Goal: Information Seeking & Learning: Learn about a topic

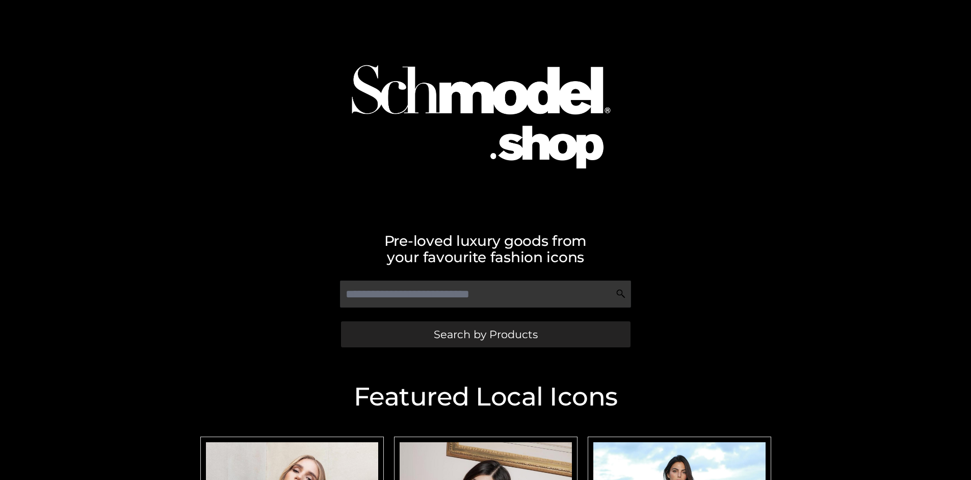
click at [485, 334] on span "Search by Products" at bounding box center [486, 334] width 104 height 11
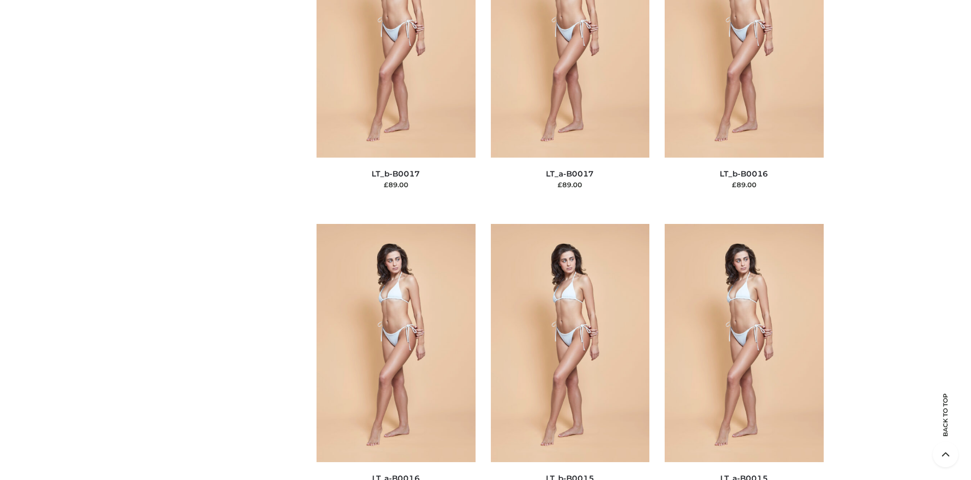
scroll to position [3420, 0]
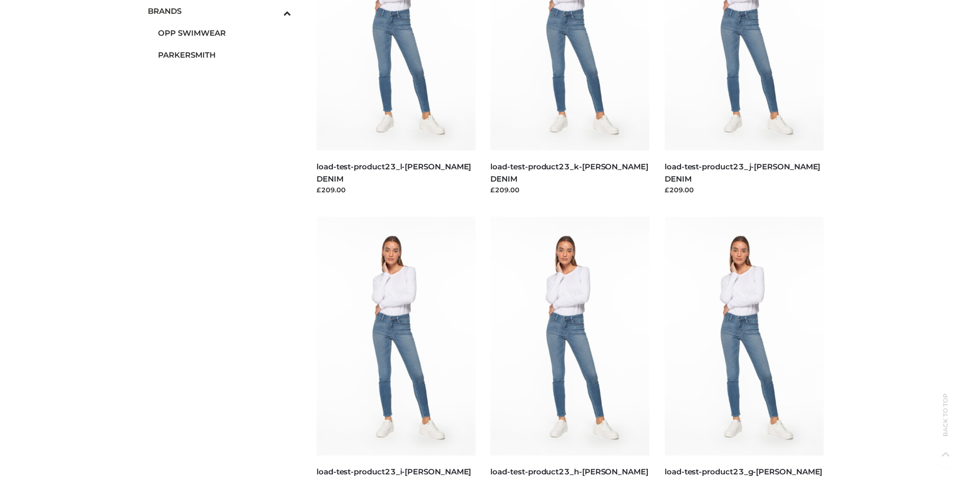
click at [224, 55] on span "PARKERSMITH" at bounding box center [225, 55] width 134 height 12
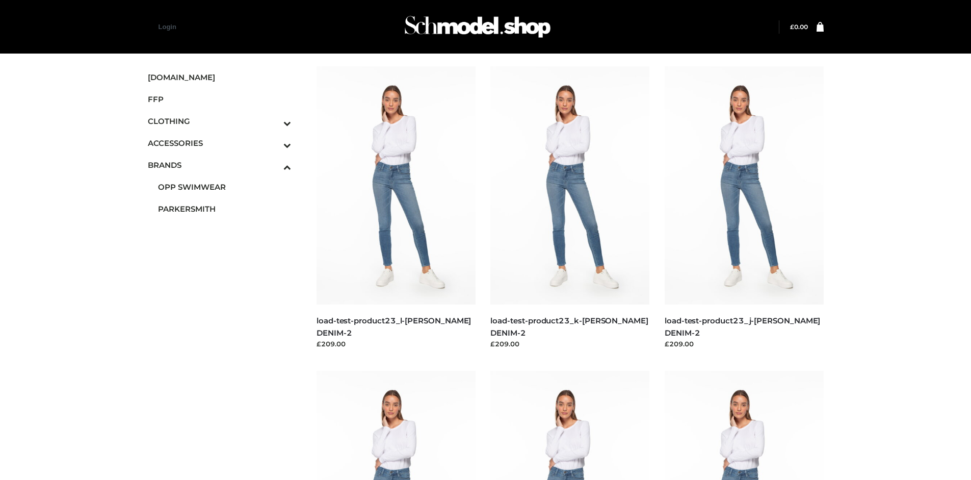
click at [570, 208] on img at bounding box center [569, 185] width 159 height 238
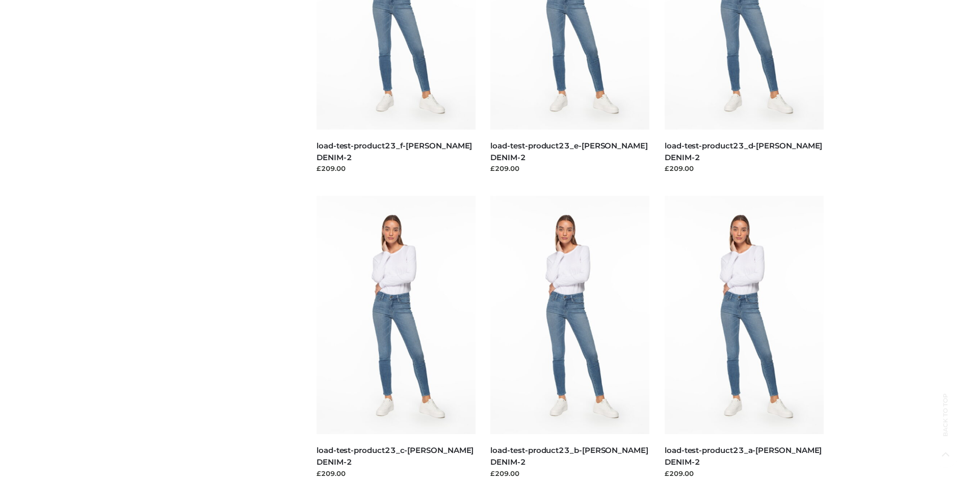
click at [570, 337] on img at bounding box center [569, 315] width 159 height 238
click at [395, 337] on img at bounding box center [395, 315] width 159 height 238
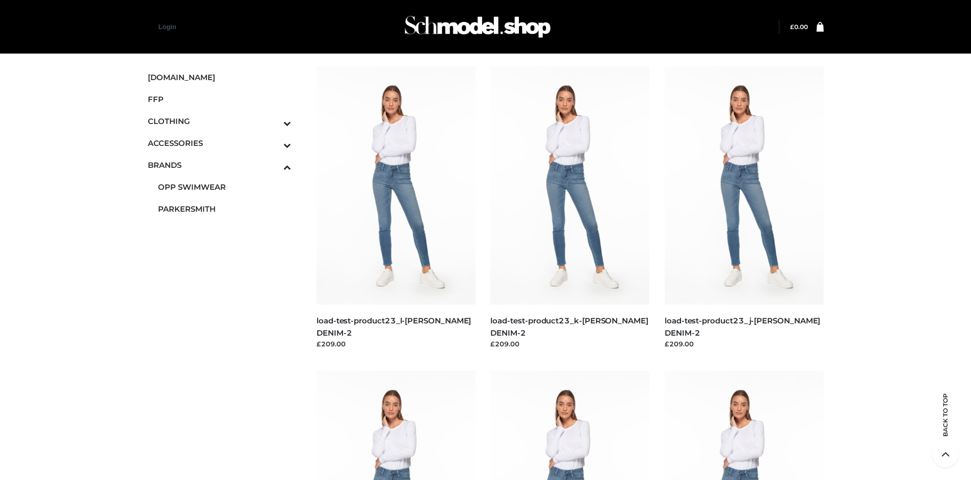
click at [570, 425] on img at bounding box center [569, 489] width 159 height 238
click at [273, 121] on icon "Toggle Submenu" at bounding box center [234, 123] width 114 height 12
click at [224, 187] on span "BOTTOMS" at bounding box center [225, 187] width 134 height 12
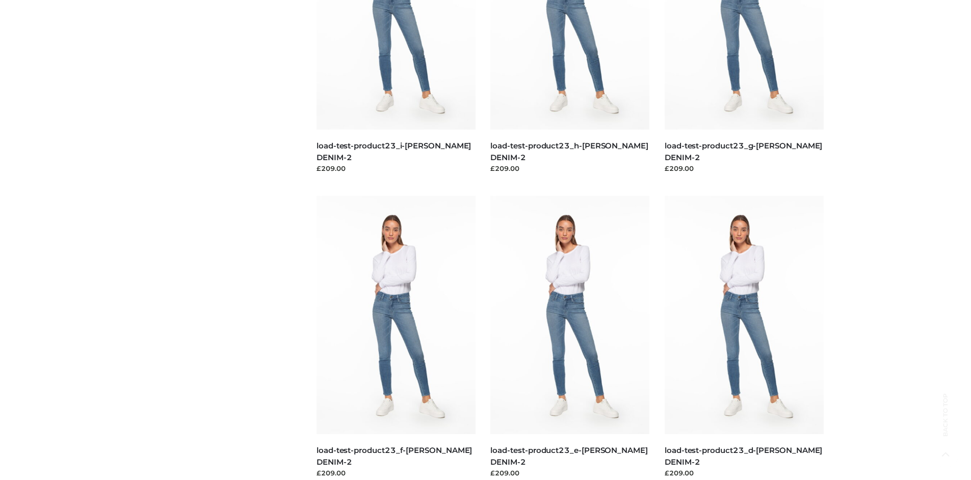
click at [743, 337] on img at bounding box center [743, 315] width 159 height 238
click at [570, 337] on img at bounding box center [569, 315] width 159 height 238
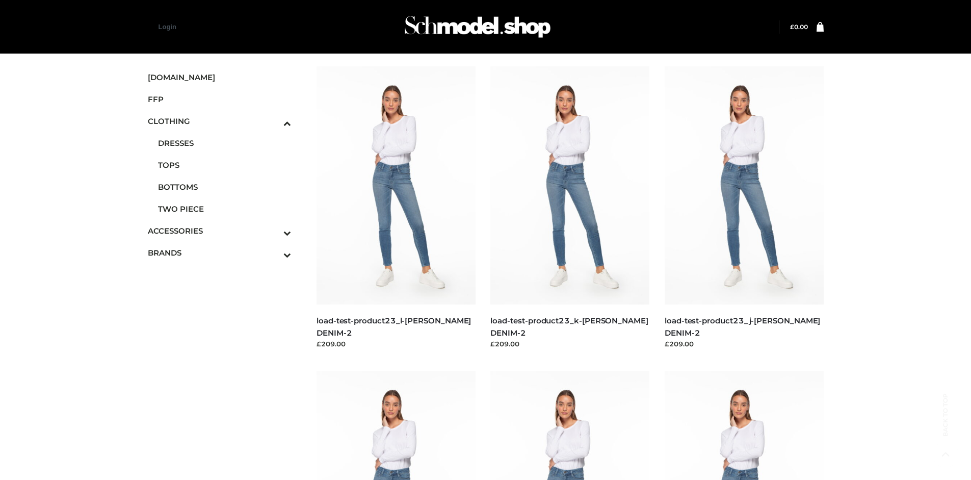
click at [395, 425] on img at bounding box center [395, 489] width 159 height 238
click at [743, 208] on img at bounding box center [743, 185] width 159 height 238
click at [273, 230] on icon "Toggle Submenu" at bounding box center [234, 233] width 114 height 12
click at [224, 187] on span "JEWELRY" at bounding box center [225, 187] width 134 height 12
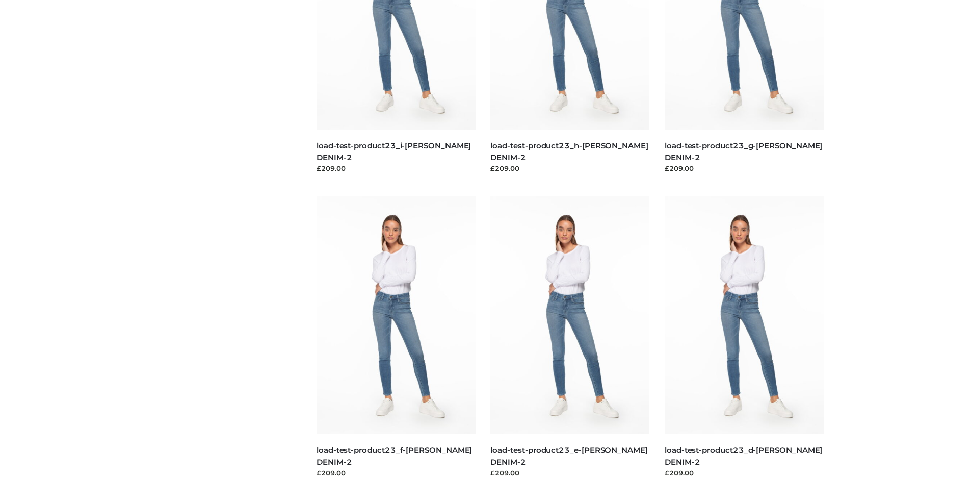
click at [395, 337] on img at bounding box center [395, 315] width 159 height 238
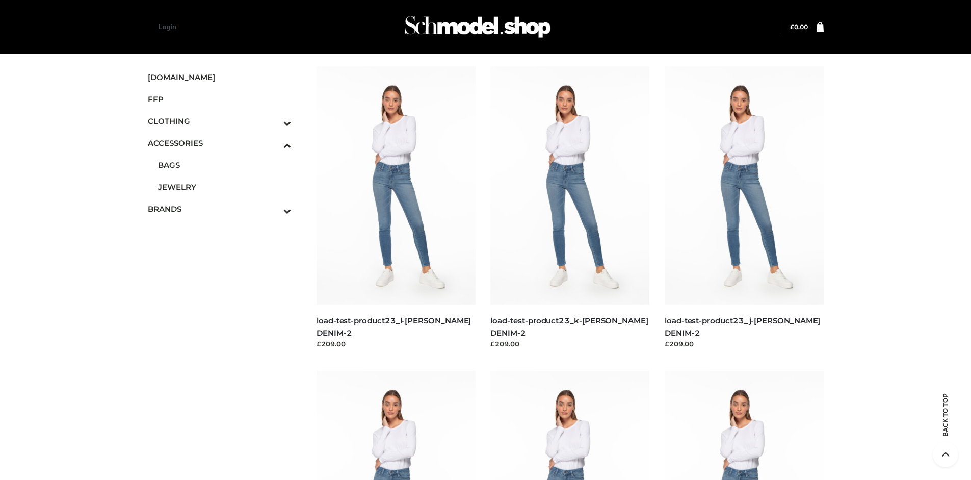
click at [743, 425] on img at bounding box center [743, 489] width 159 height 238
click at [570, 208] on img at bounding box center [569, 185] width 159 height 238
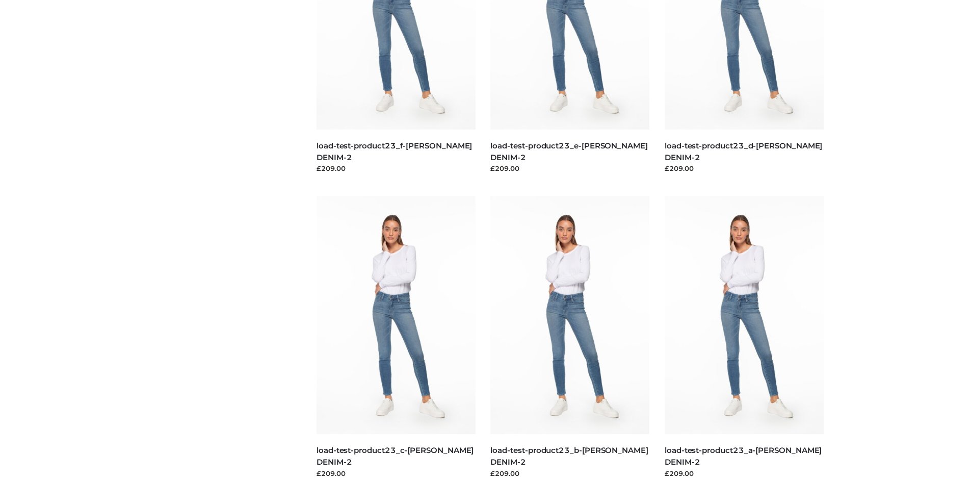
click at [570, 337] on img at bounding box center [569, 315] width 159 height 238
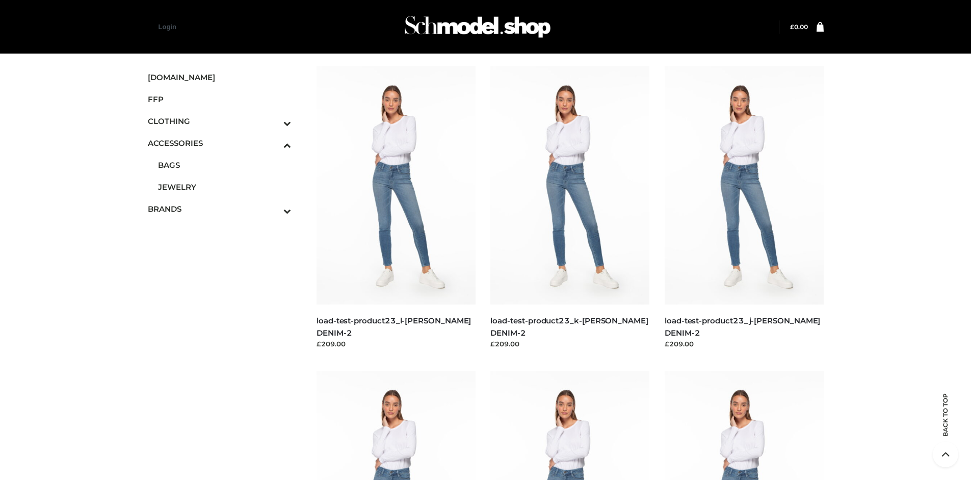
click at [219, 99] on span "FFP" at bounding box center [220, 99] width 144 height 12
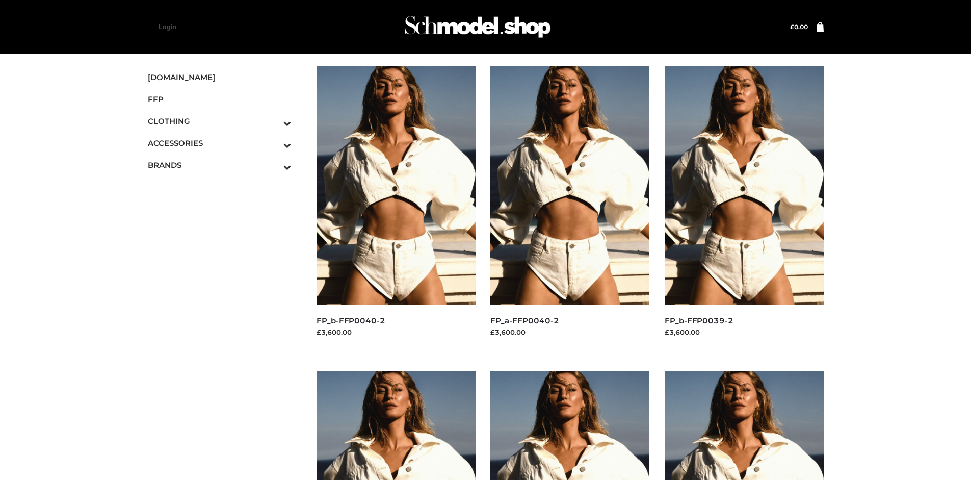
scroll to position [480, 0]
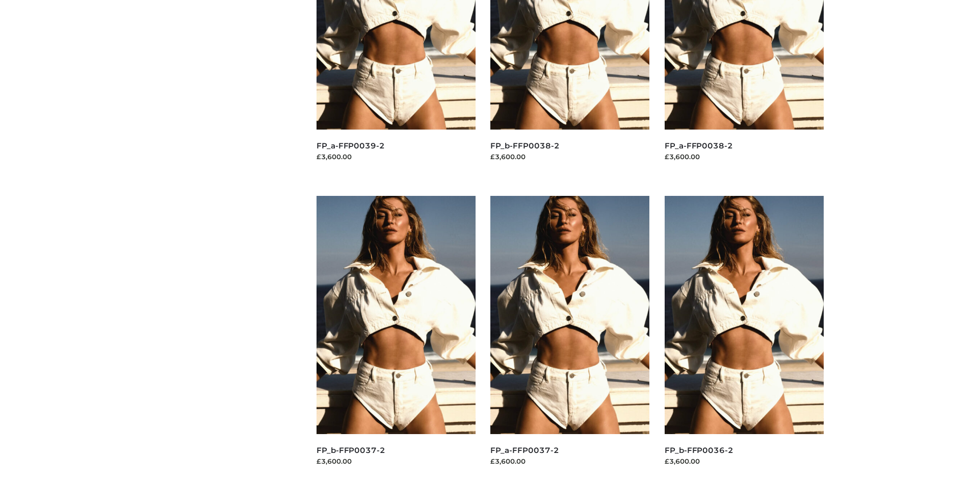
click at [743, 337] on img at bounding box center [743, 315] width 159 height 238
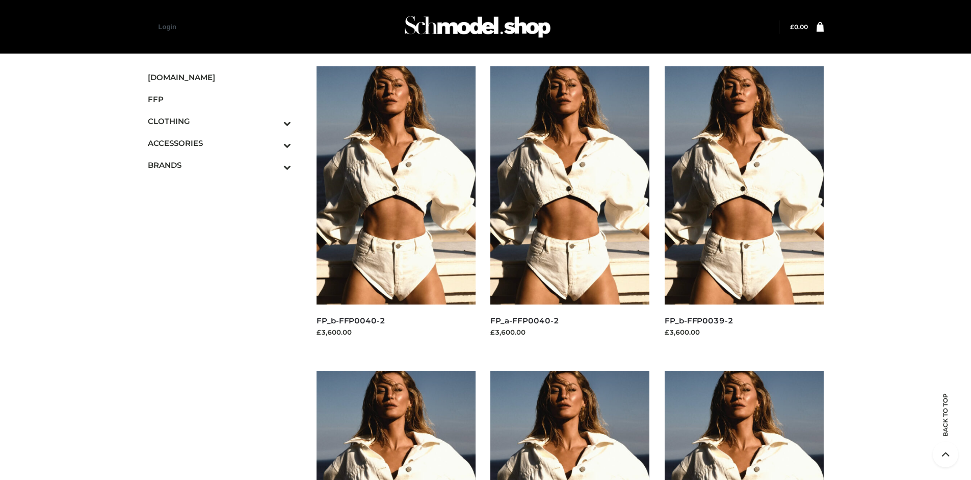
click at [743, 208] on img at bounding box center [743, 185] width 159 height 238
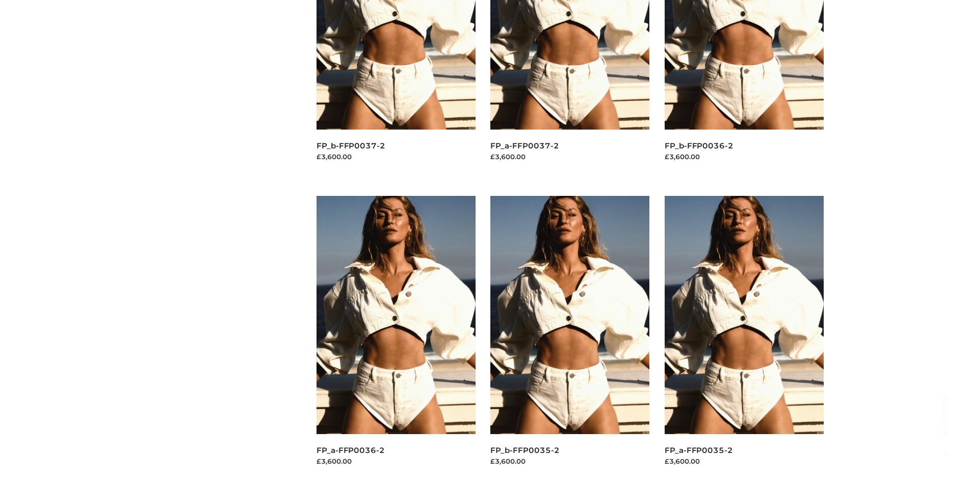
click at [570, 337] on img at bounding box center [569, 315] width 159 height 238
